Goal: Information Seeking & Learning: Learn about a topic

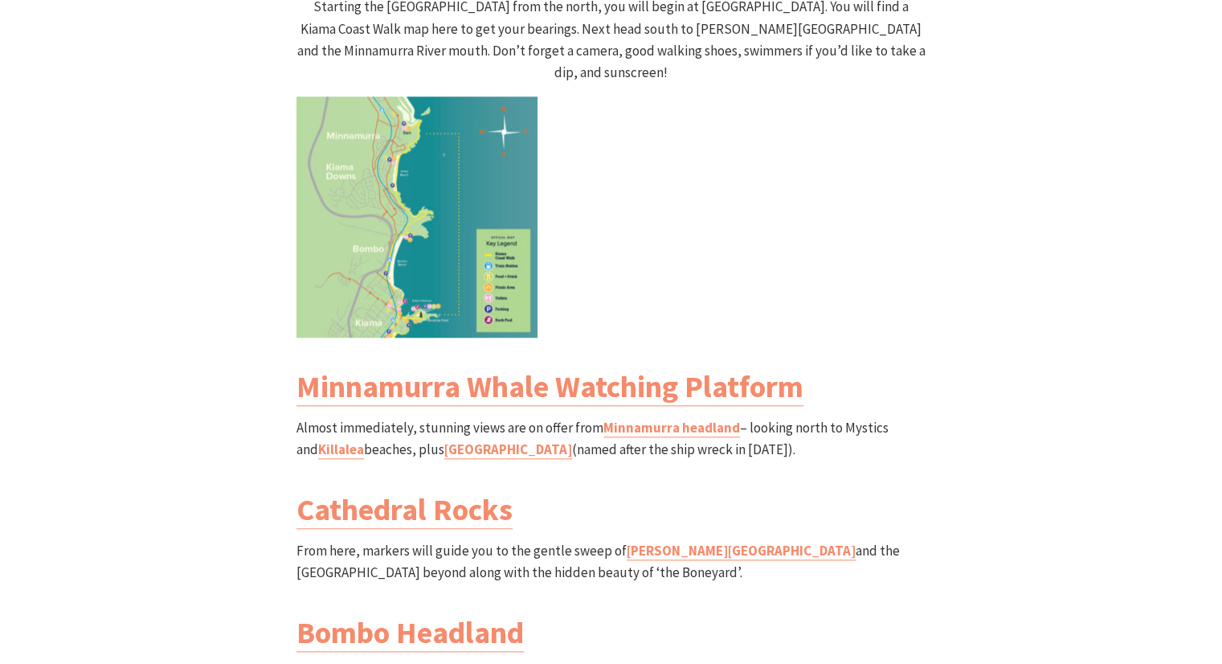
scroll to position [544, 1242]
click at [435, 142] on img at bounding box center [417, 216] width 241 height 241
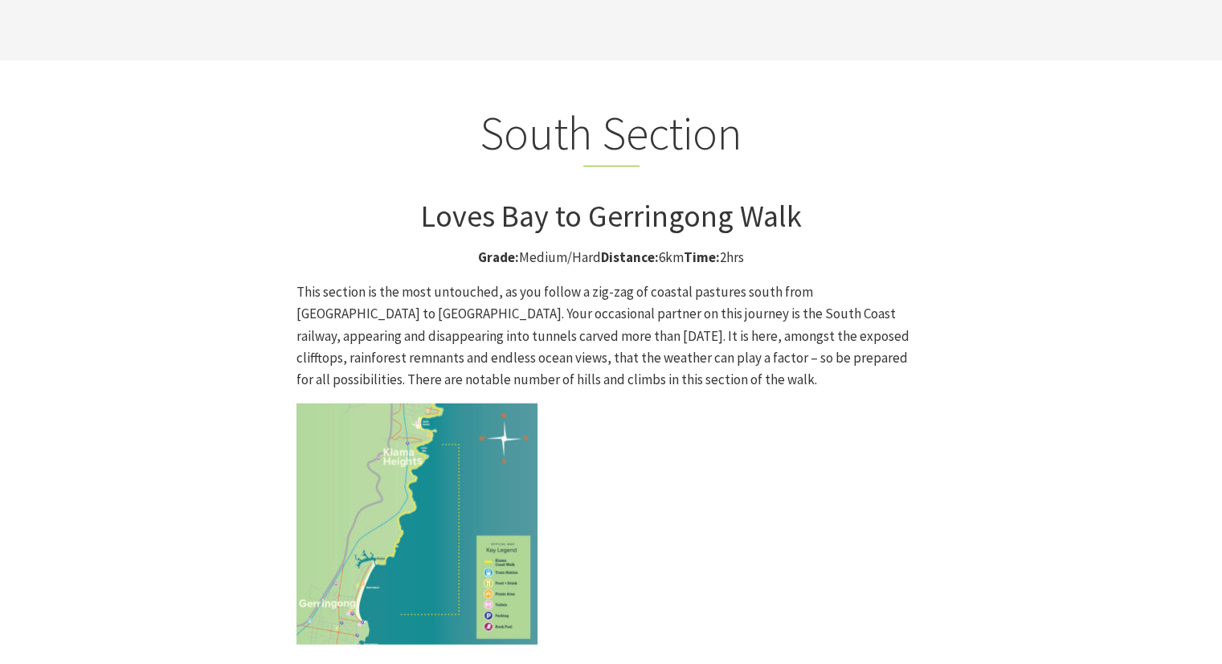
scroll to position [4045, 0]
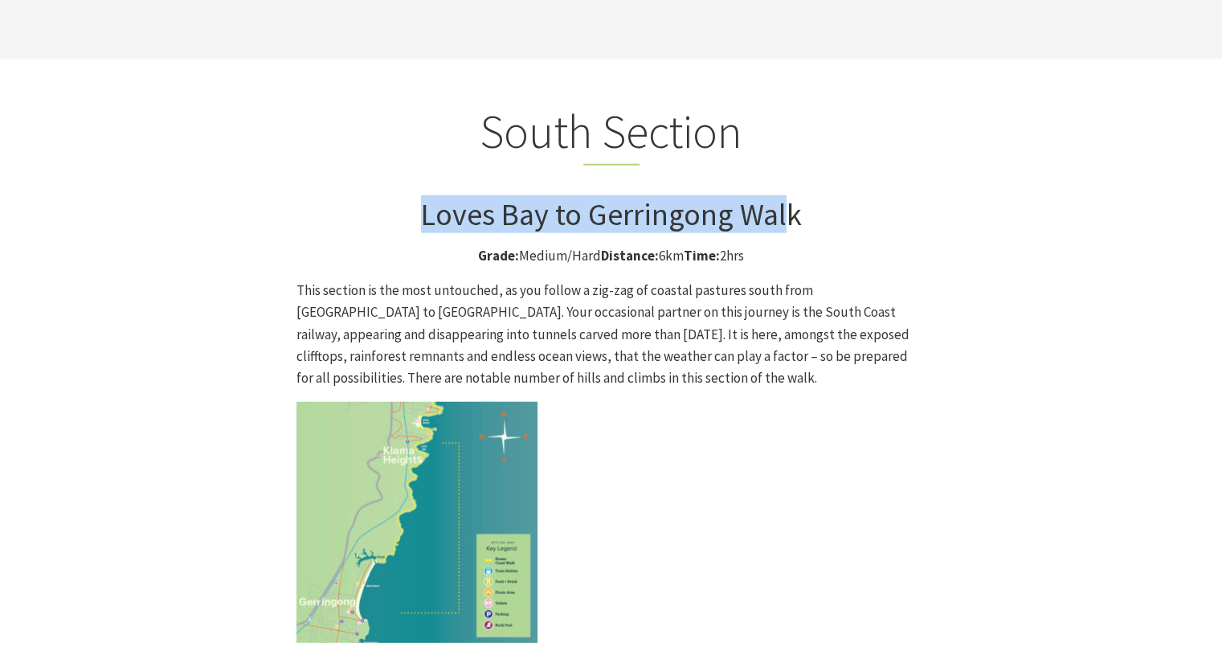
drag, startPoint x: 784, startPoint y: 59, endPoint x: 418, endPoint y: 58, distance: 365.6
click at [418, 196] on h3 "Loves Bay to Gerringong Walk" at bounding box center [612, 214] width 630 height 37
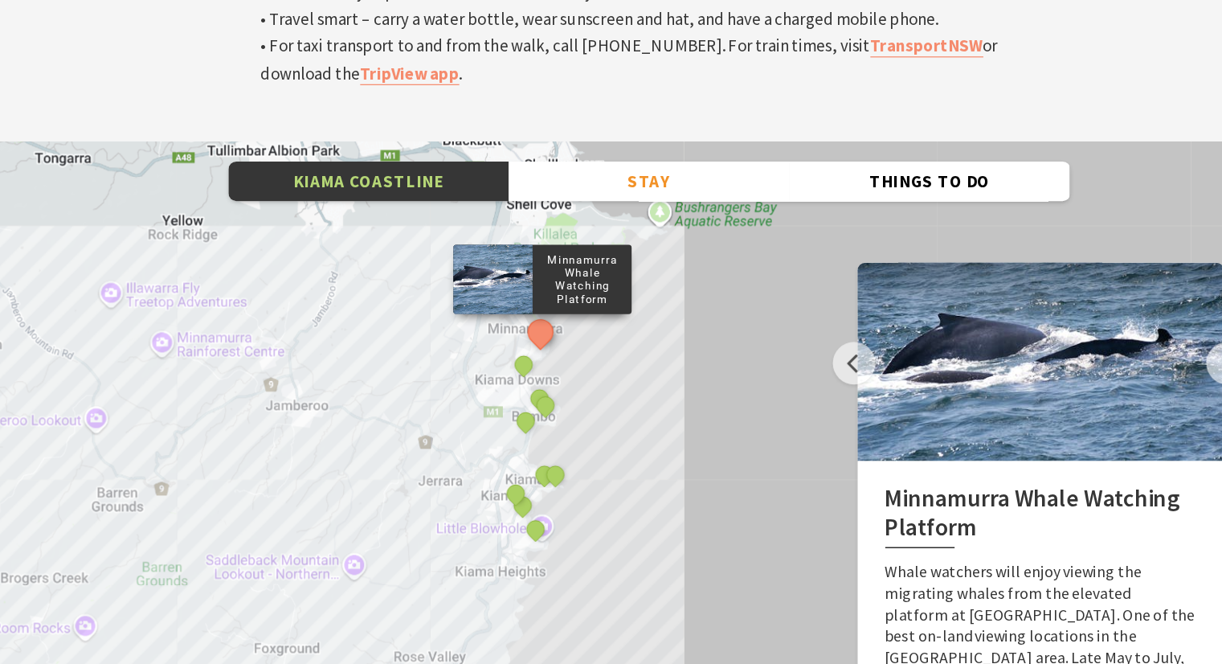
scroll to position [5417, 0]
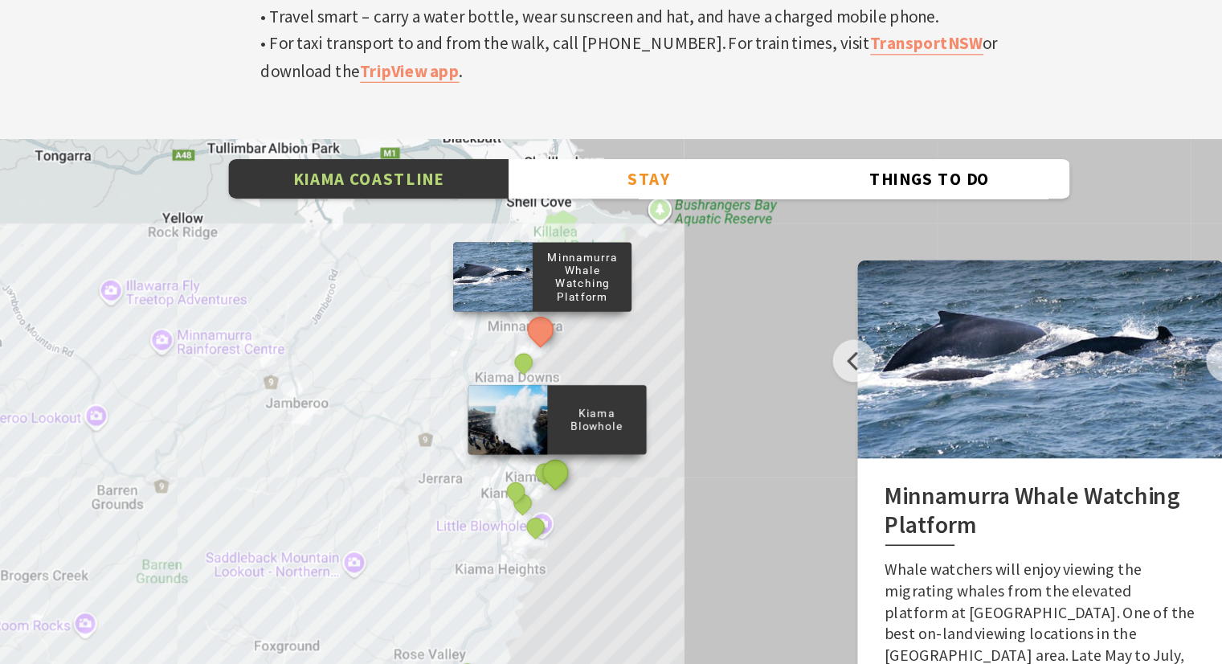
click at [536, 493] on button "See detail about Kiama Blowhole" at bounding box center [535, 508] width 30 height 30
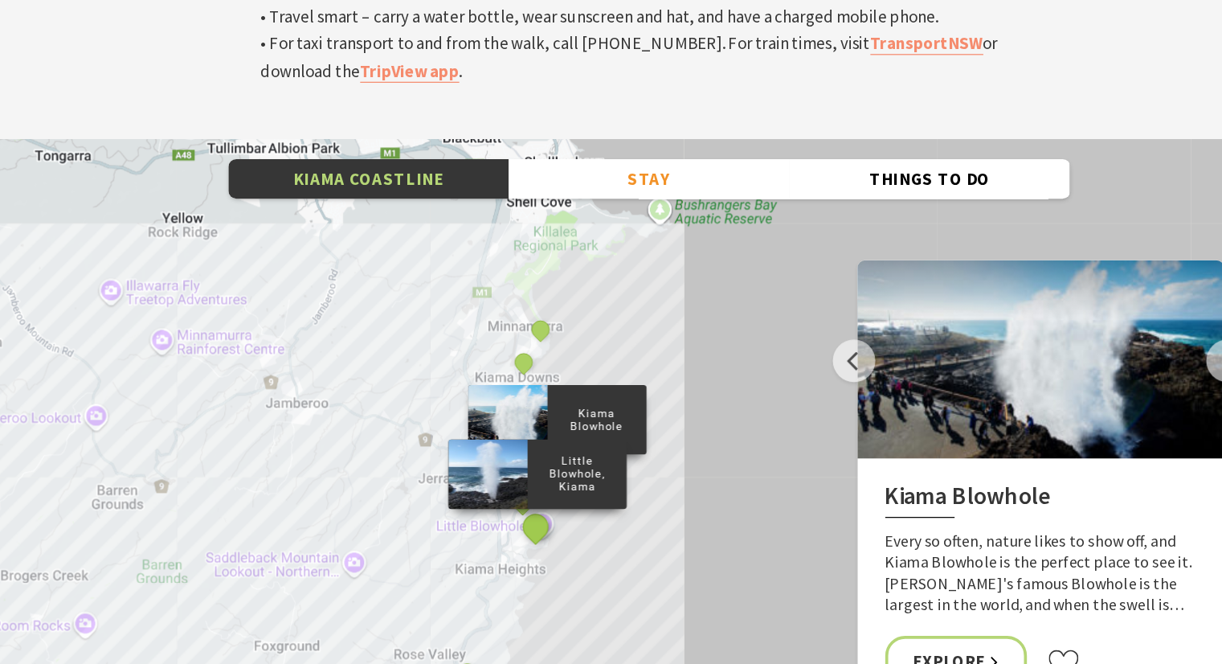
click at [518, 537] on button "See detail about Little Blowhole, Kiama" at bounding box center [519, 552] width 30 height 30
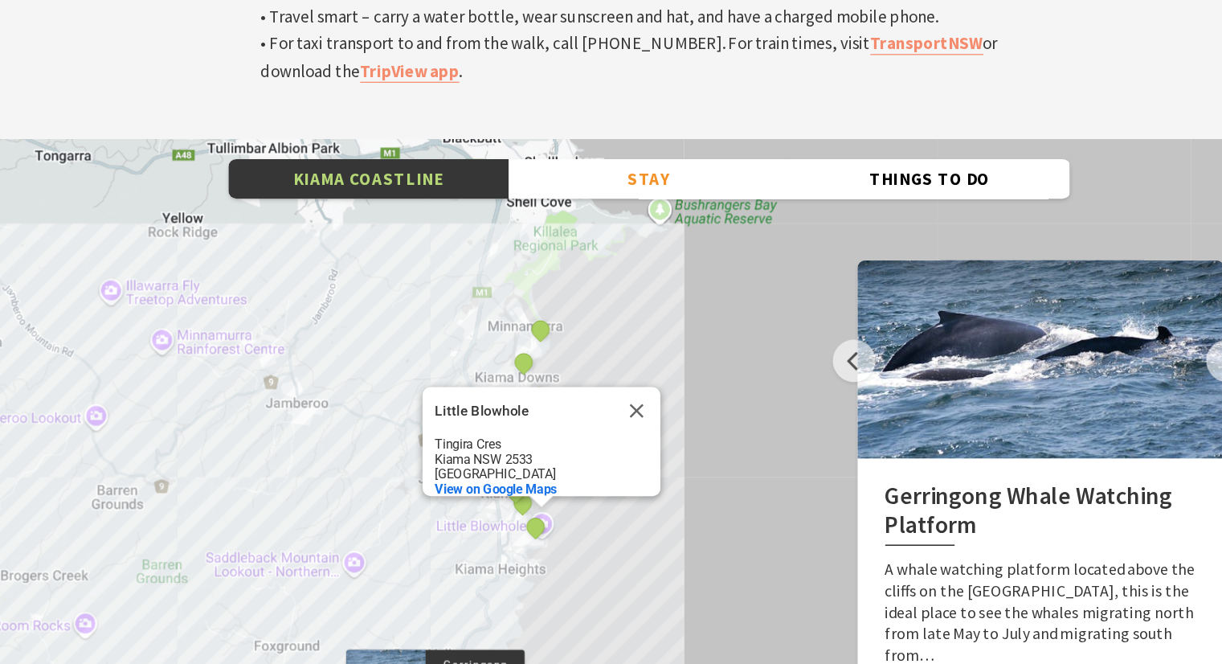
click at [534, 497] on div "Minnamurra Whale Watching Platform Gerringong Whale Watching Platform [GEOGRAPH…" at bounding box center [611, 527] width 1222 height 579
click at [459, 430] on div "Minnamurra Whale Watching Platform Gerringong Whale Watching Platform [GEOGRAPH…" at bounding box center [611, 527] width 1222 height 579
click at [512, 537] on button "See detail about Little Blowhole, Kiama" at bounding box center [519, 552] width 30 height 30
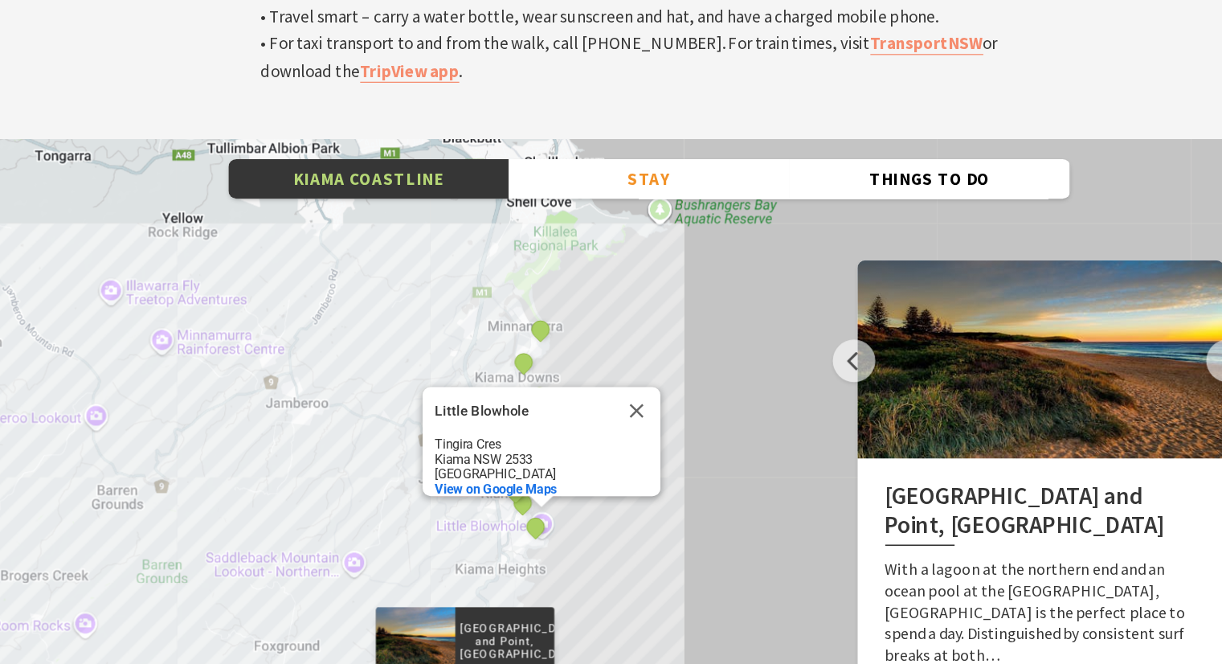
click at [456, 386] on div "Minnamurra Whale Watching Platform Gerringong Whale Watching Platform [GEOGRAPH…" at bounding box center [611, 527] width 1222 height 579
click at [511, 513] on div "[GEOGRAPHIC_DATA], [GEOGRAPHIC_DATA]" at bounding box center [505, 525] width 24 height 24
click at [509, 518] on button "See detail about Kendalls Beach, Kiama" at bounding box center [508, 533] width 30 height 30
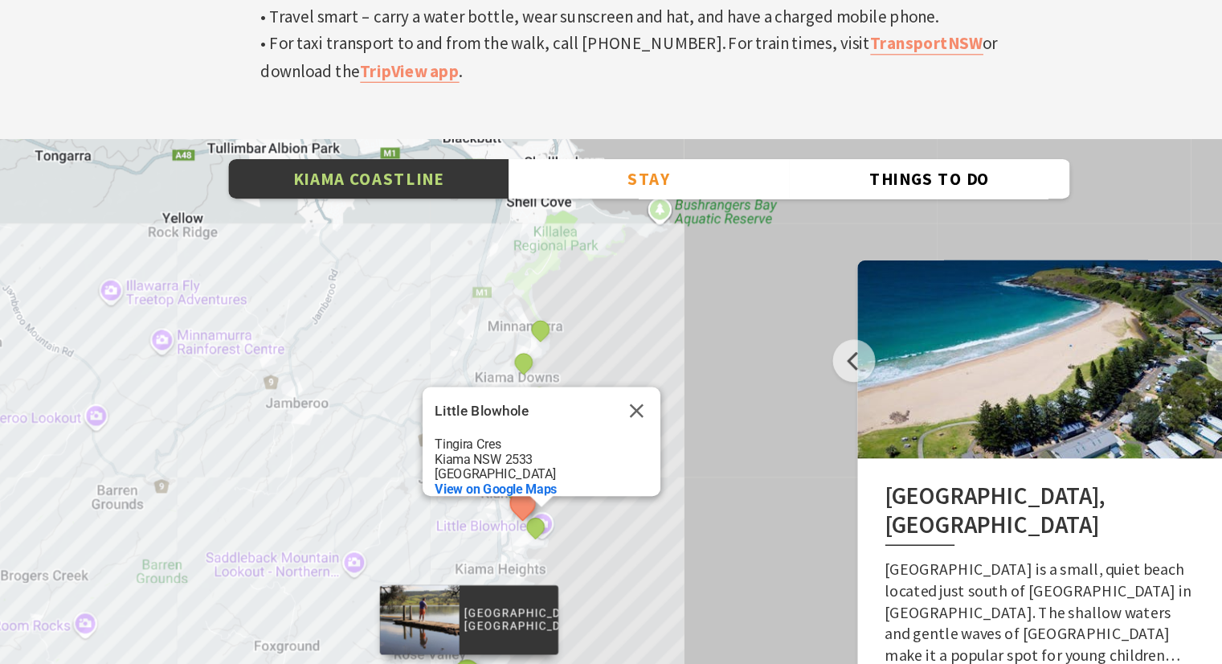
click at [463, 656] on button "See detail about Werri Lagoon, Gerringong" at bounding box center [463, 671] width 30 height 30
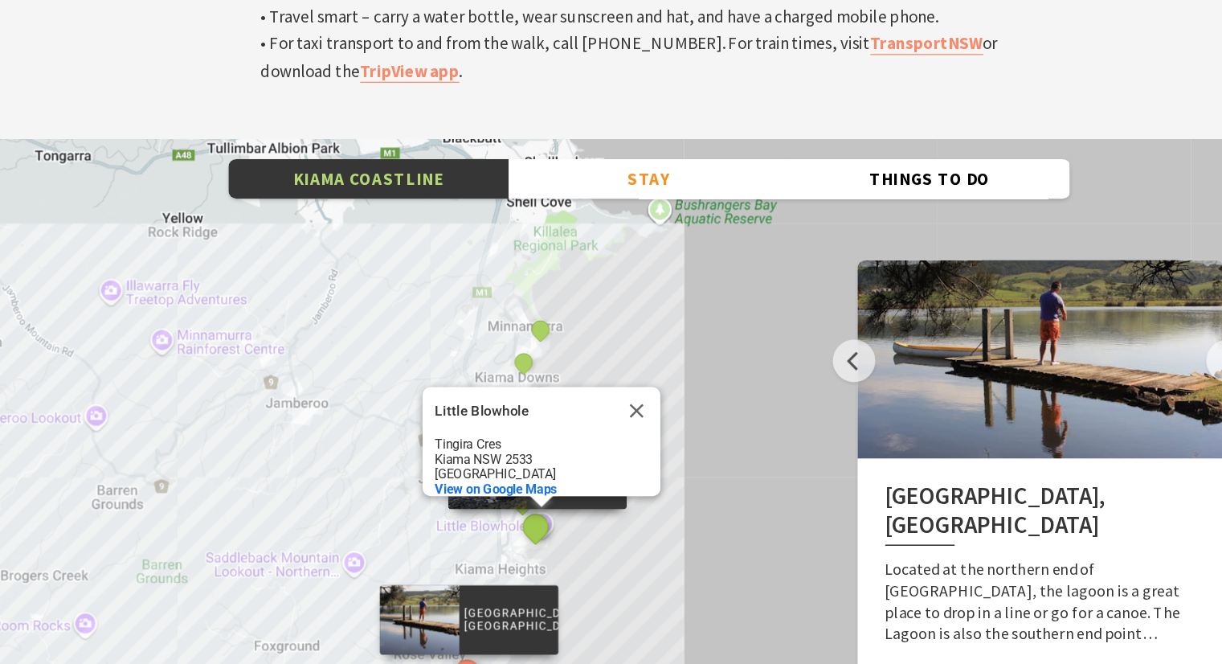
click at [522, 537] on button "See detail about Little Blowhole, Kiama" at bounding box center [519, 552] width 30 height 30
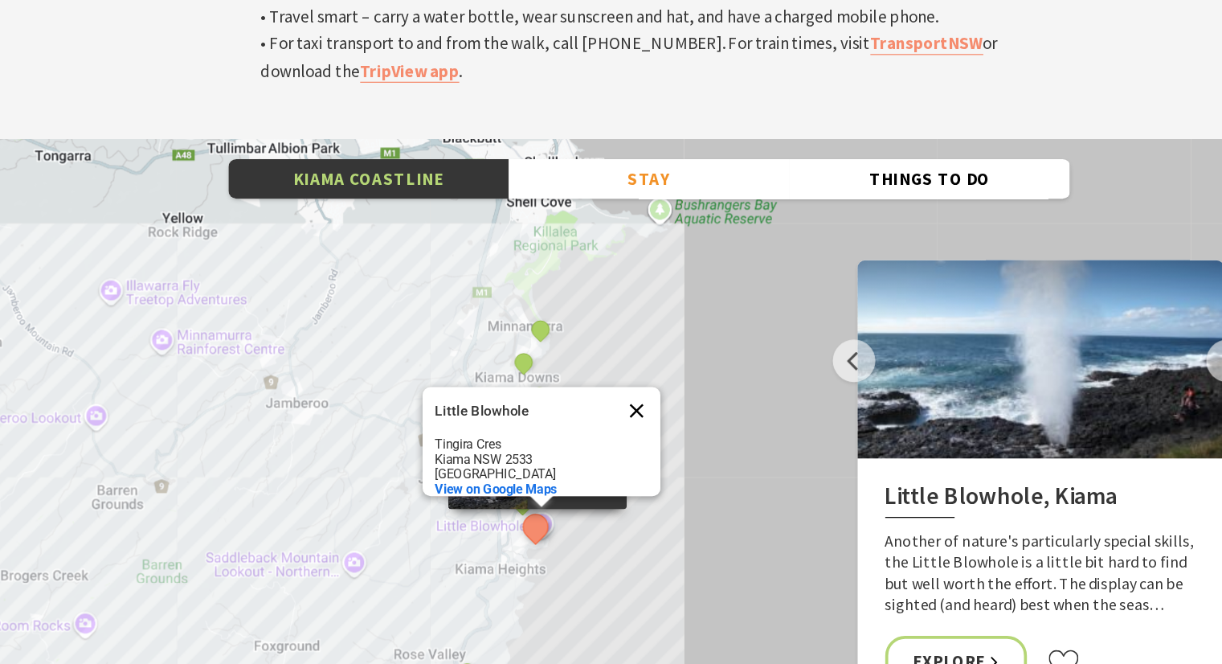
click at [604, 439] on button "Close" at bounding box center [601, 458] width 39 height 39
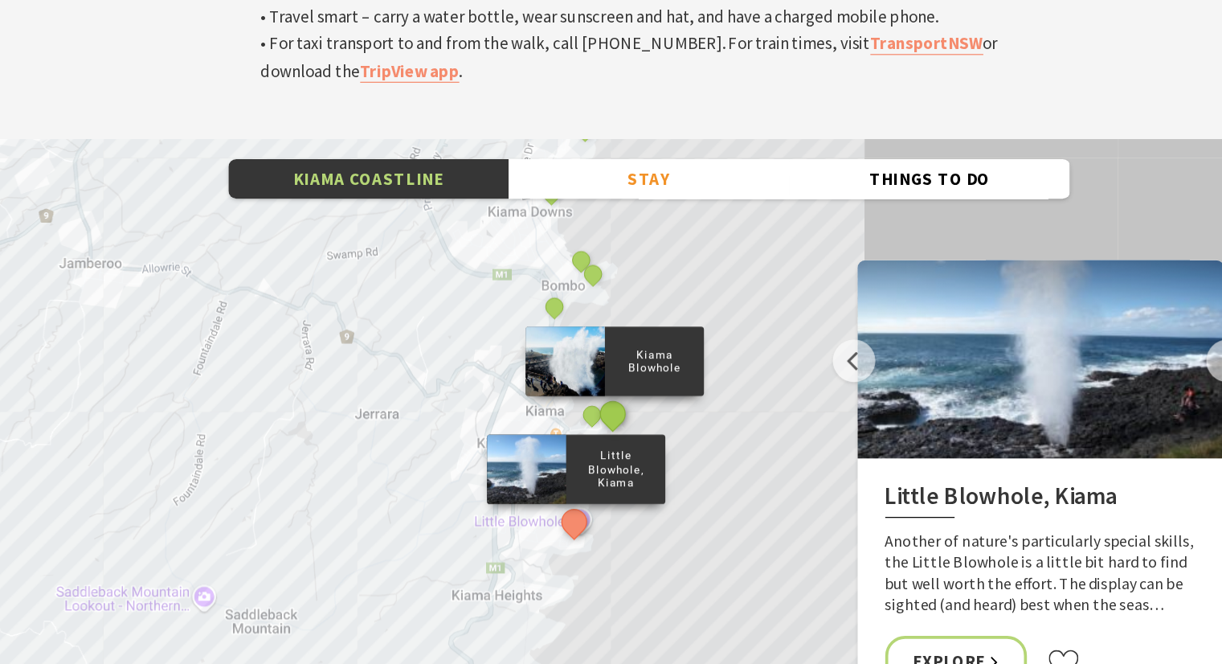
click at [584, 445] on button "See detail about Kiama Blowhole" at bounding box center [582, 460] width 30 height 30
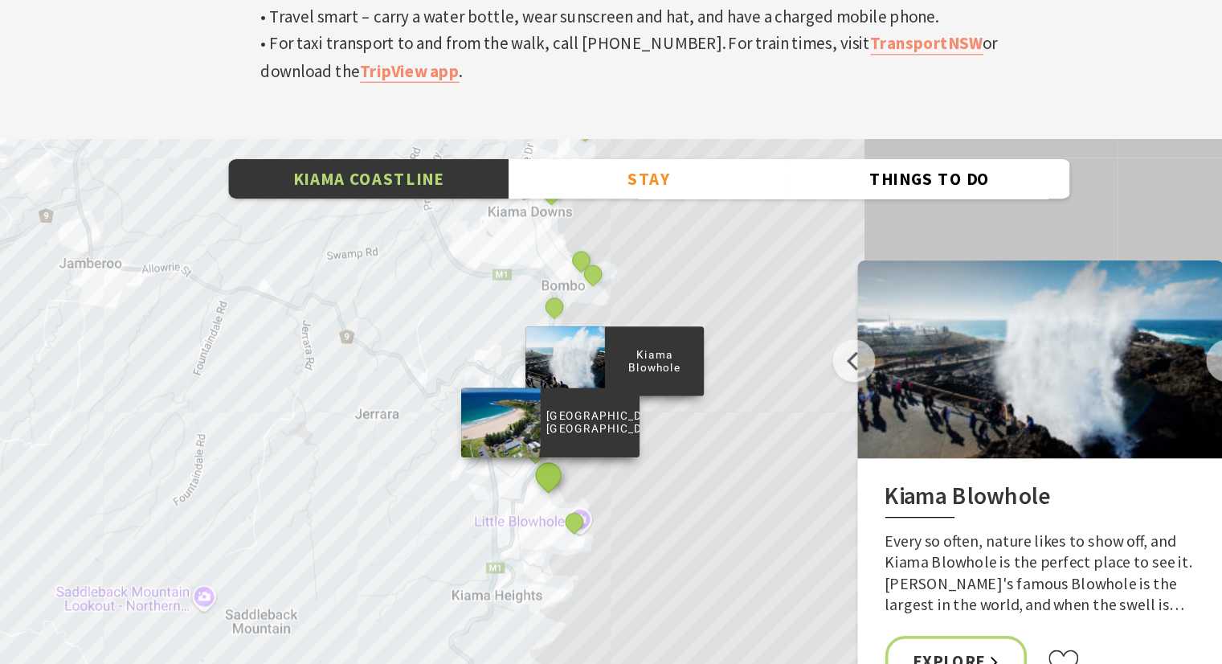
click at [530, 495] on button "See detail about Kendalls Beach, Kiama" at bounding box center [530, 510] width 30 height 30
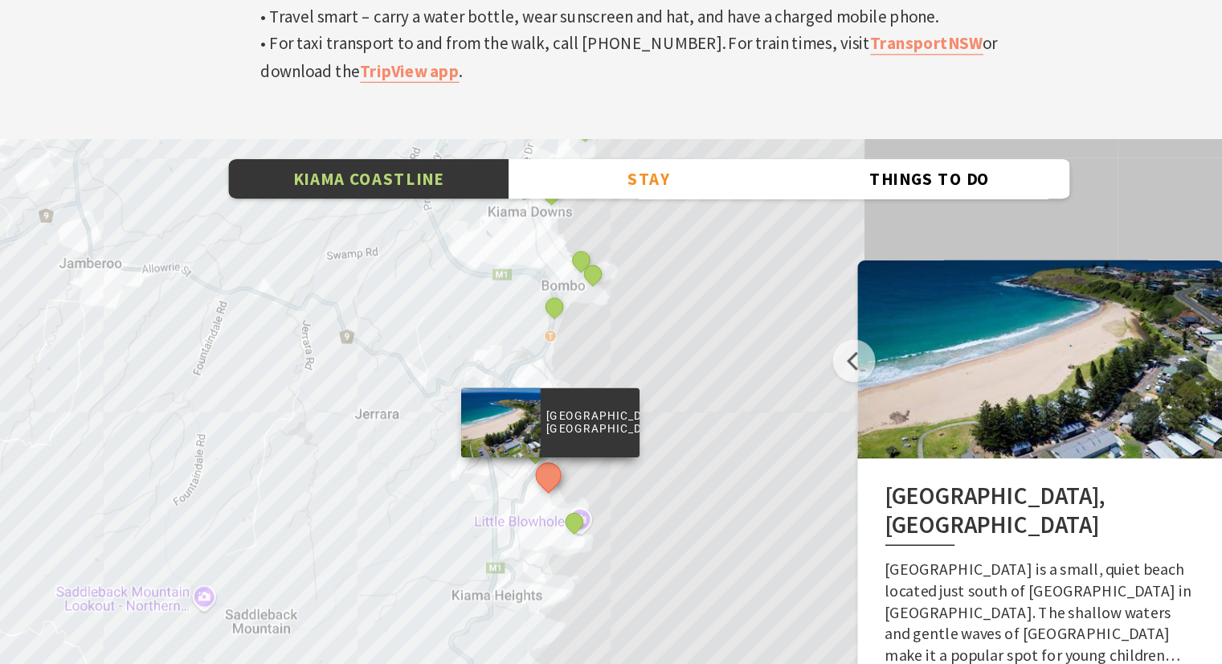
click at [423, 332] on div "Minnamurra Whale Watching Platform Gerringong Whale Watching Platform [GEOGRAPH…" at bounding box center [611, 527] width 1222 height 579
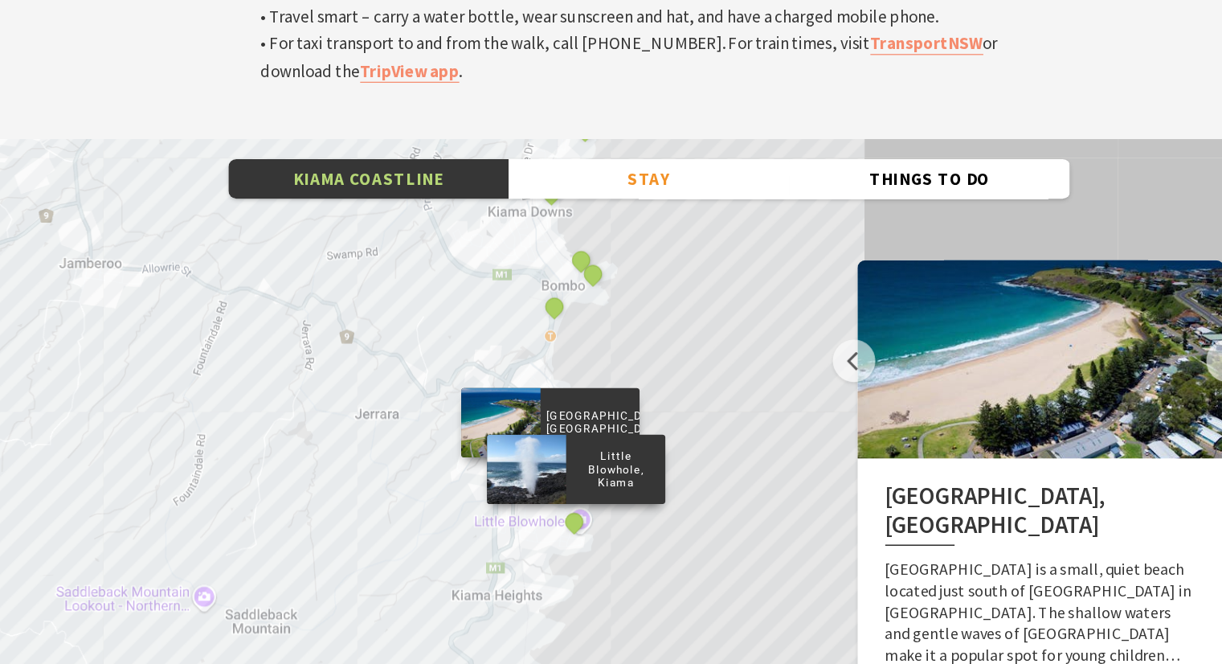
click at [542, 538] on div "Little Blowhole, Kiama" at bounding box center [552, 550] width 24 height 24
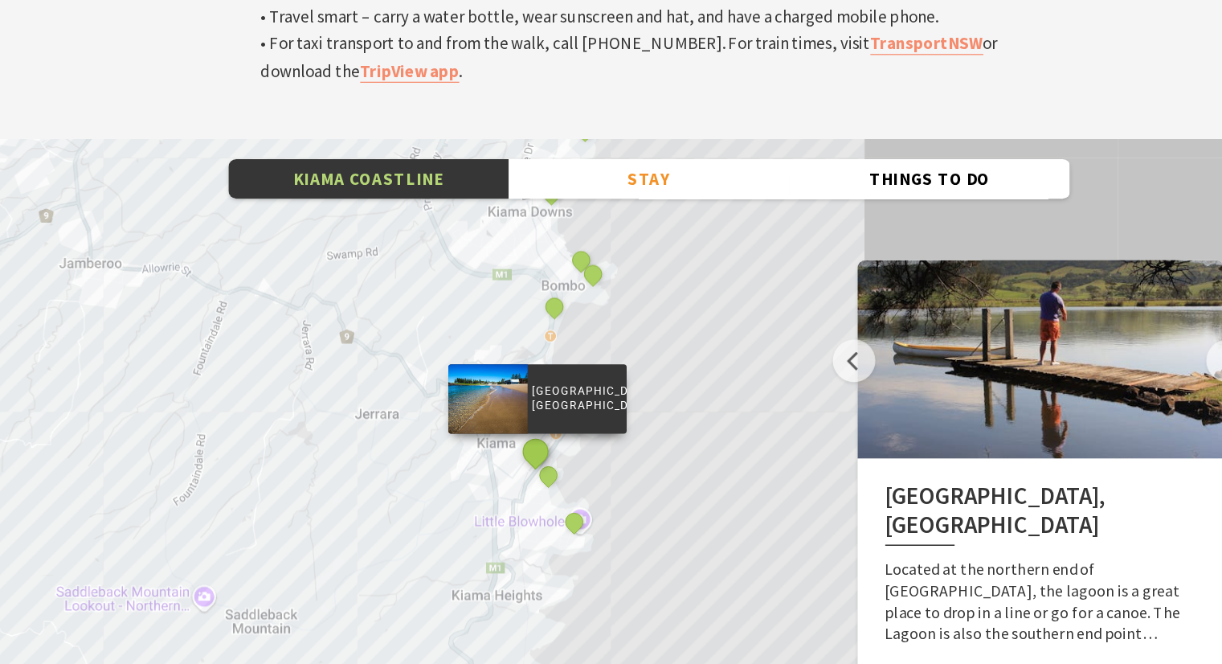
click at [518, 476] on button "See detail about Surf Beach, Kiama" at bounding box center [519, 491] width 30 height 30
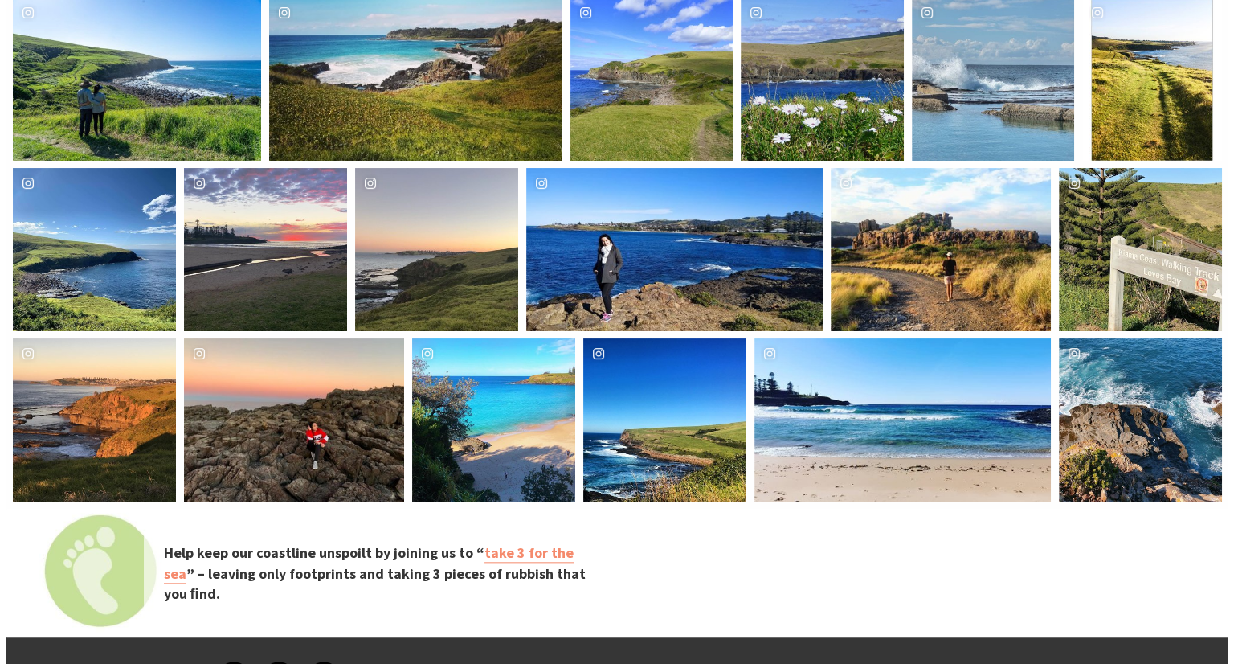
scroll to position [6328, 0]
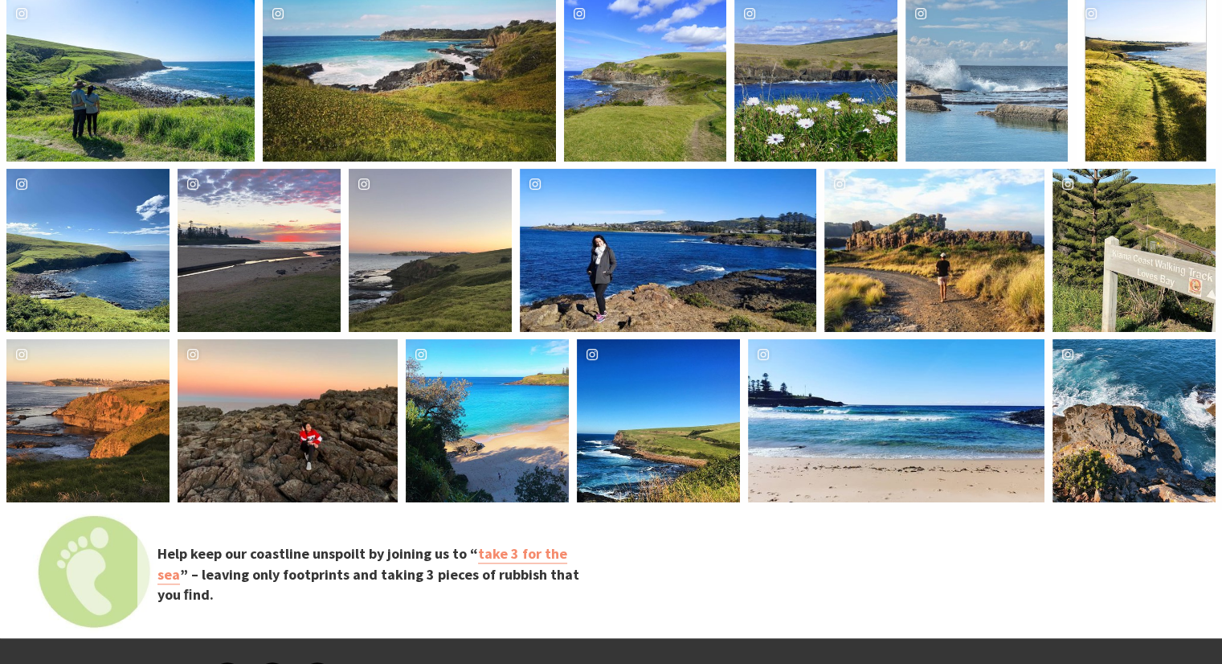
click at [149, 339] on div "Location [GEOGRAPHIC_DATA]" at bounding box center [142, 420] width 55 height 163
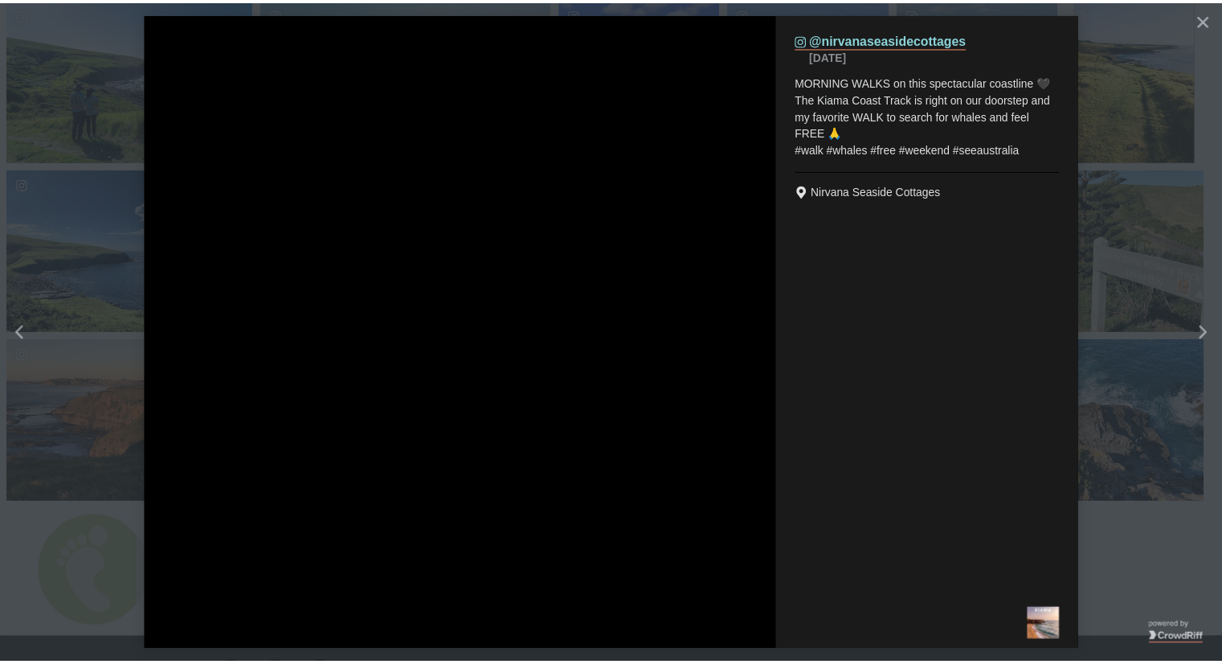
scroll to position [549, 1254]
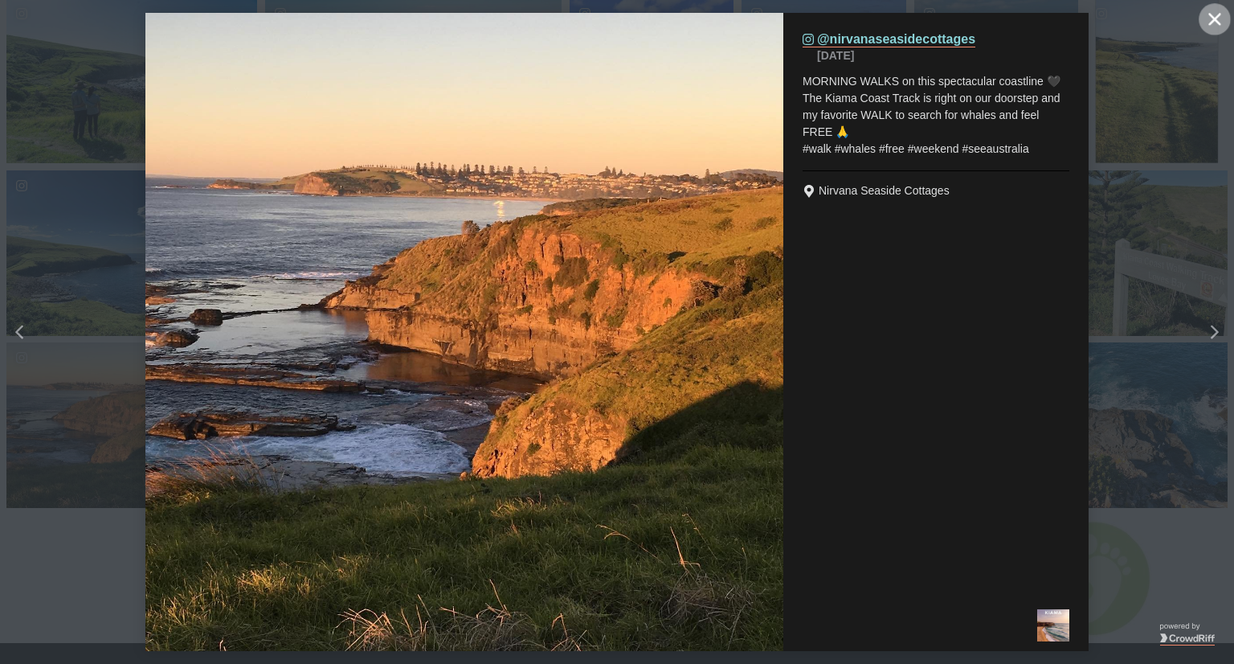
click at [1221, 7] on button "Close" at bounding box center [1215, 19] width 32 height 32
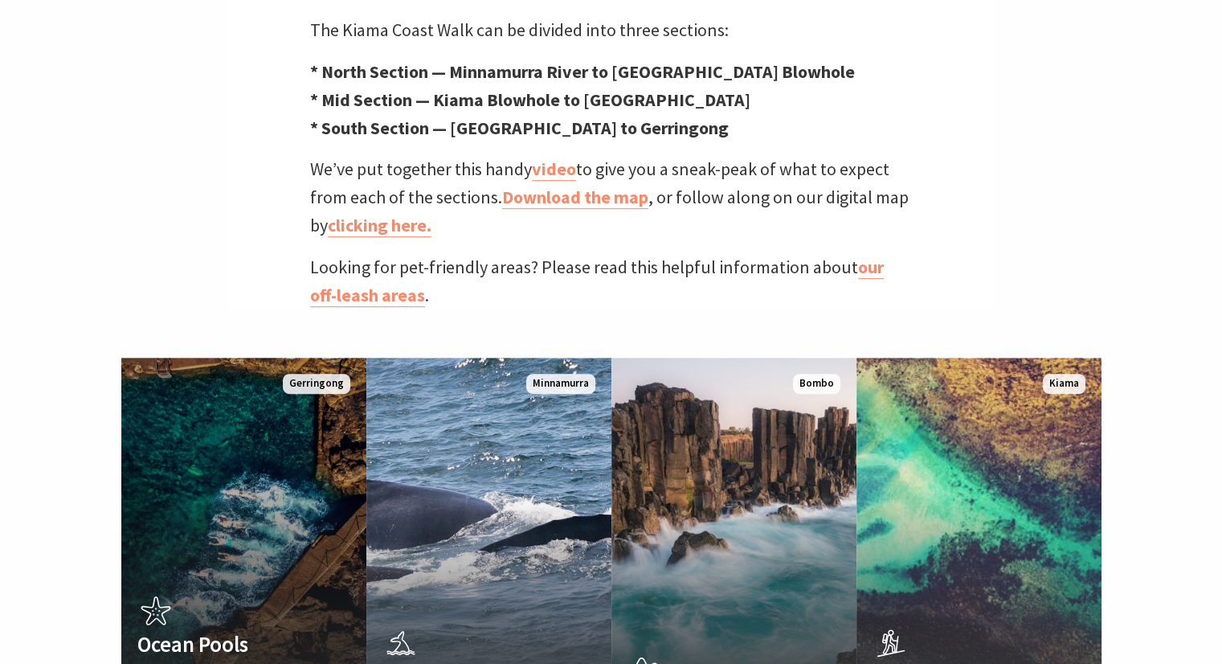
scroll to position [746, 0]
